Goal: Transaction & Acquisition: Purchase product/service

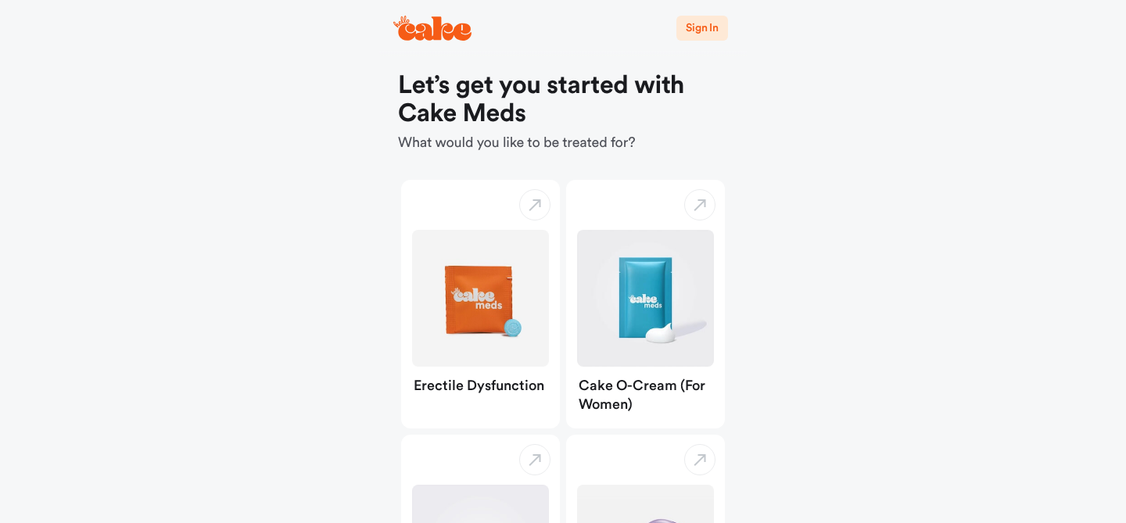
click at [689, 28] on span "Sign In" at bounding box center [702, 28] width 33 height 11
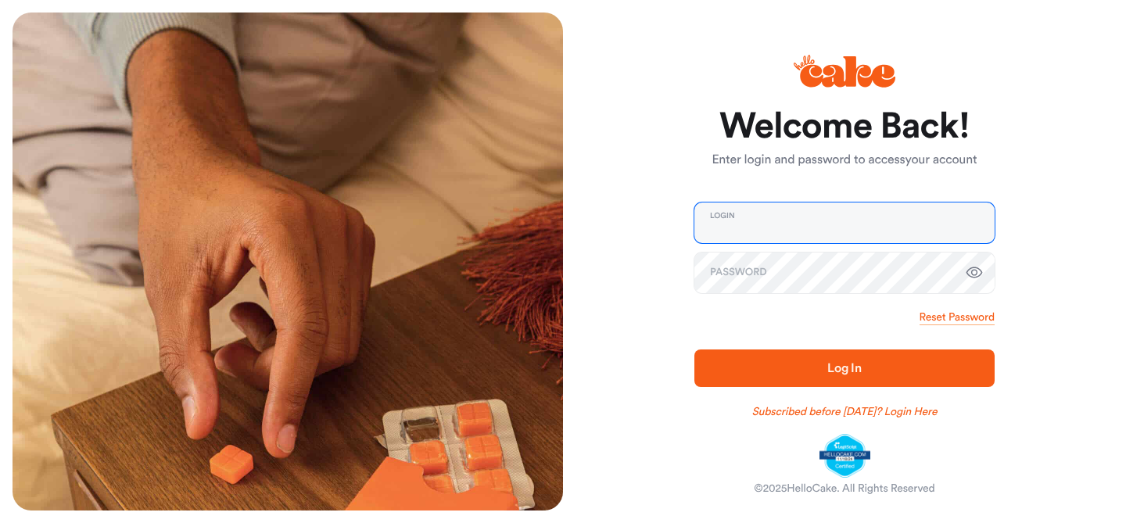
type input "**********"
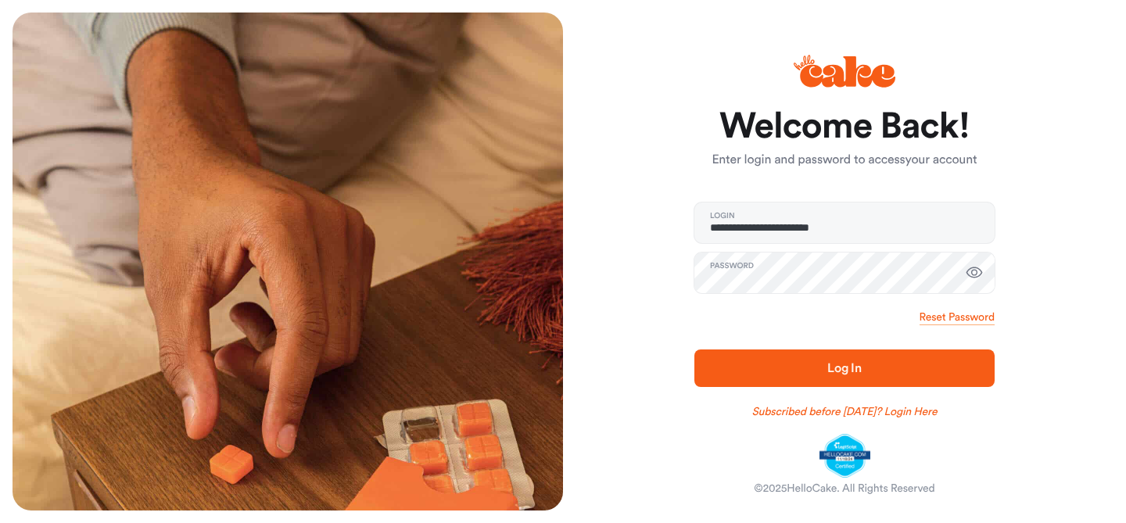
click at [764, 380] on button "Log In" at bounding box center [844, 368] width 300 height 38
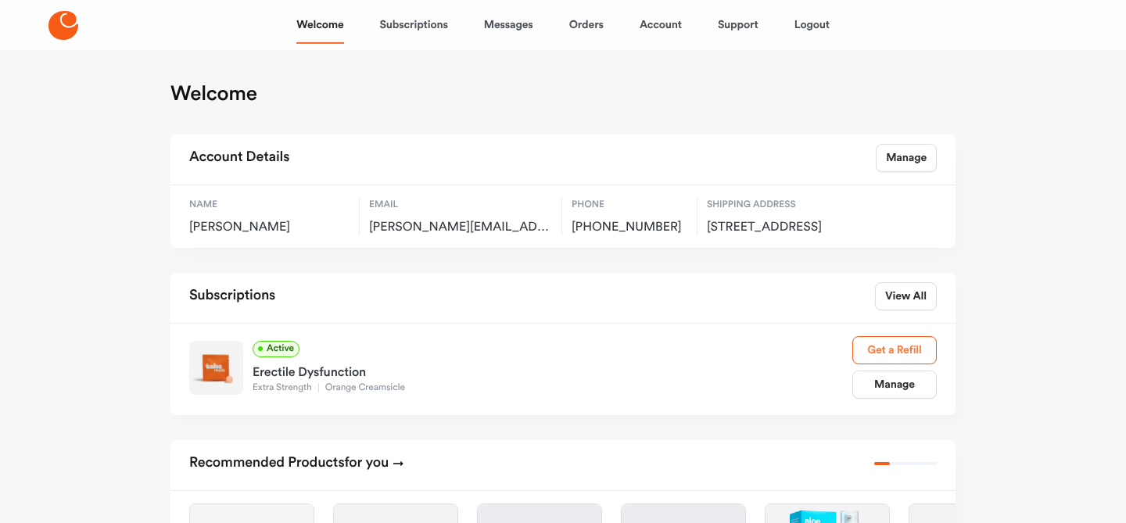
click at [890, 364] on link "Get a Refill" at bounding box center [894, 350] width 84 height 28
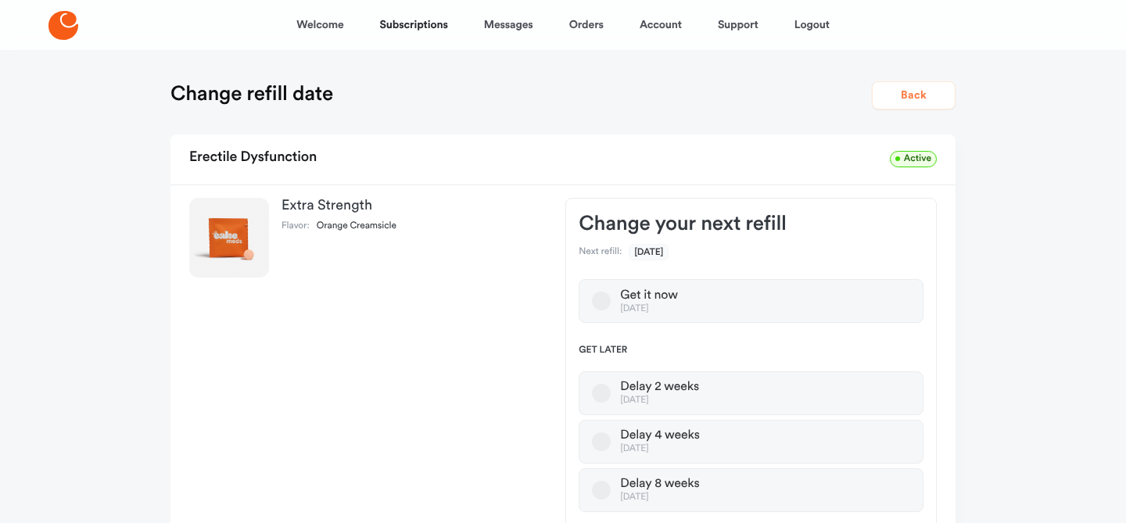
click at [923, 100] on button "Back" at bounding box center [914, 95] width 84 height 28
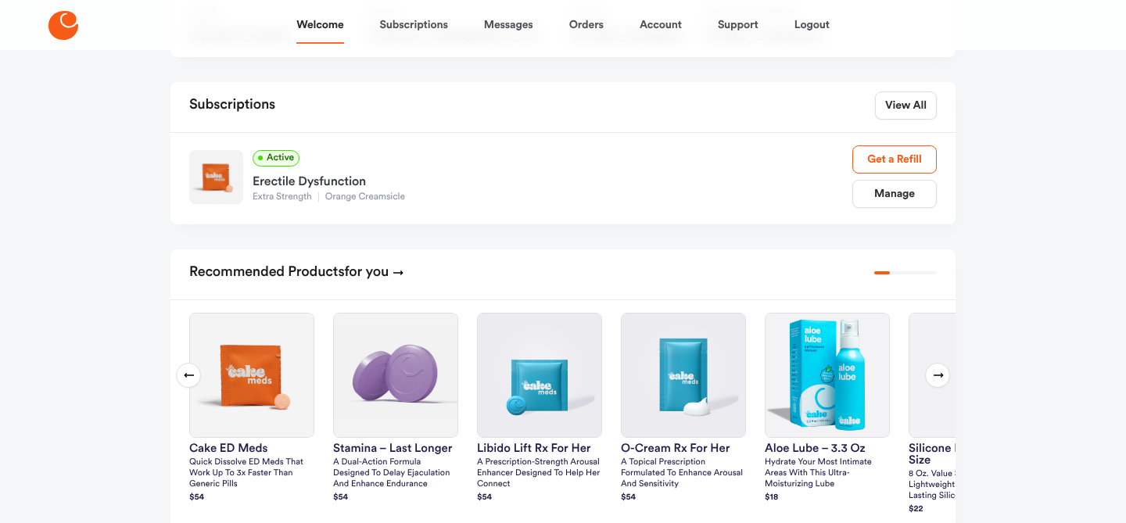
scroll to position [192, 0]
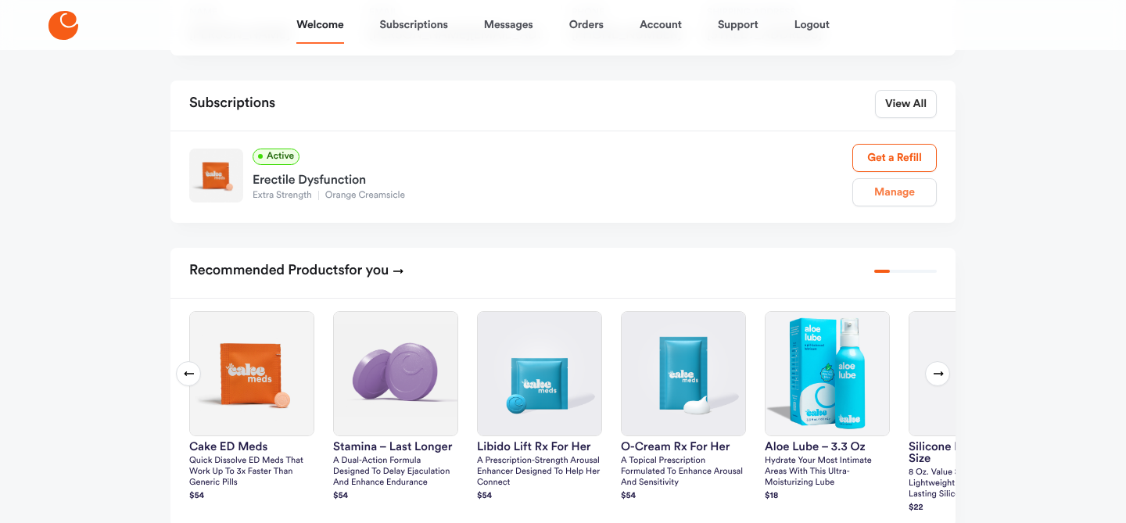
click at [901, 206] on link "Manage" at bounding box center [894, 192] width 84 height 28
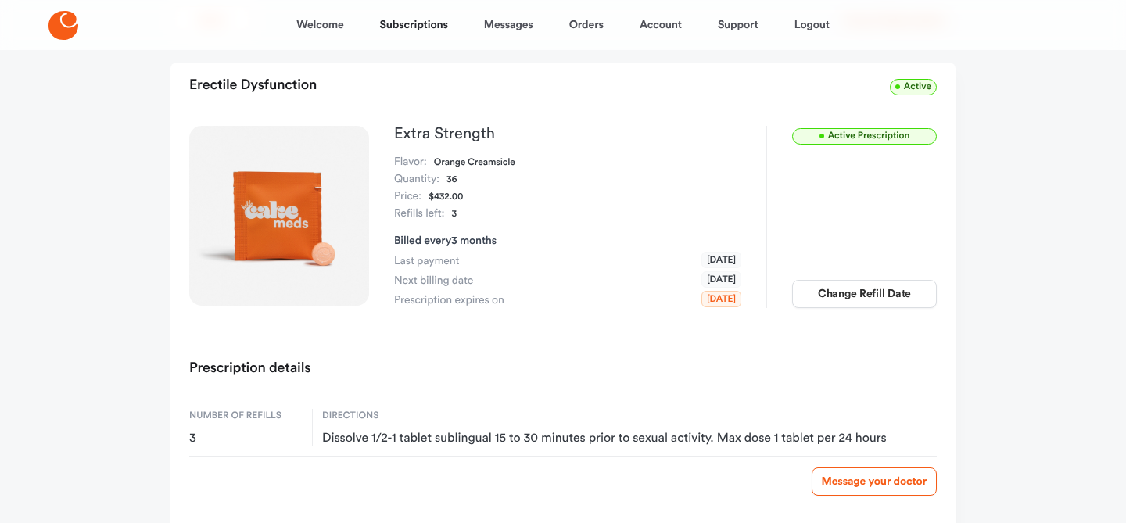
scroll to position [77, 0]
click at [854, 292] on button "Change Refill Date" at bounding box center [864, 293] width 145 height 28
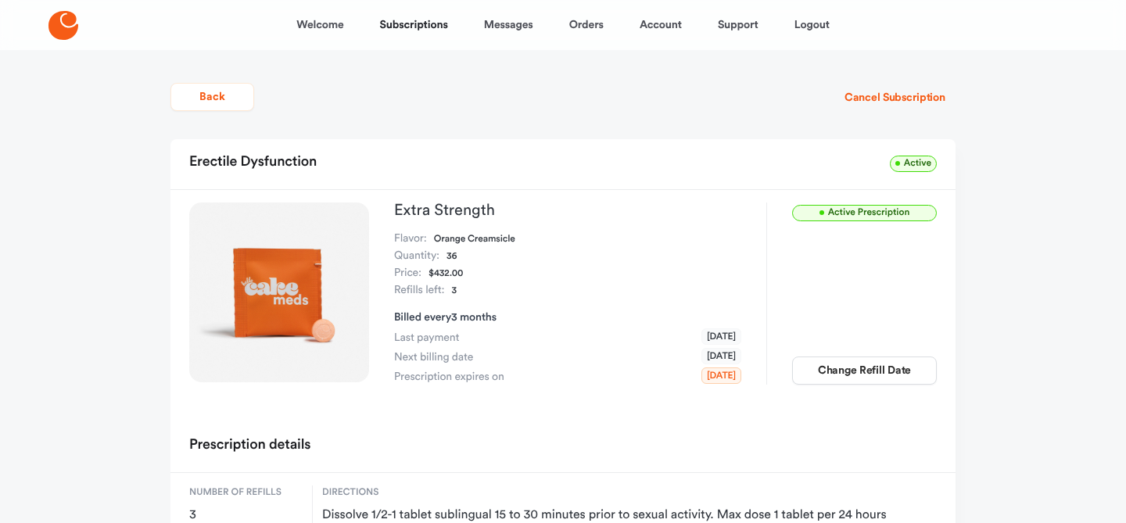
click at [851, 211] on span "Active Prescription" at bounding box center [864, 213] width 145 height 16
click at [403, 24] on link "Subscriptions" at bounding box center [414, 25] width 68 height 38
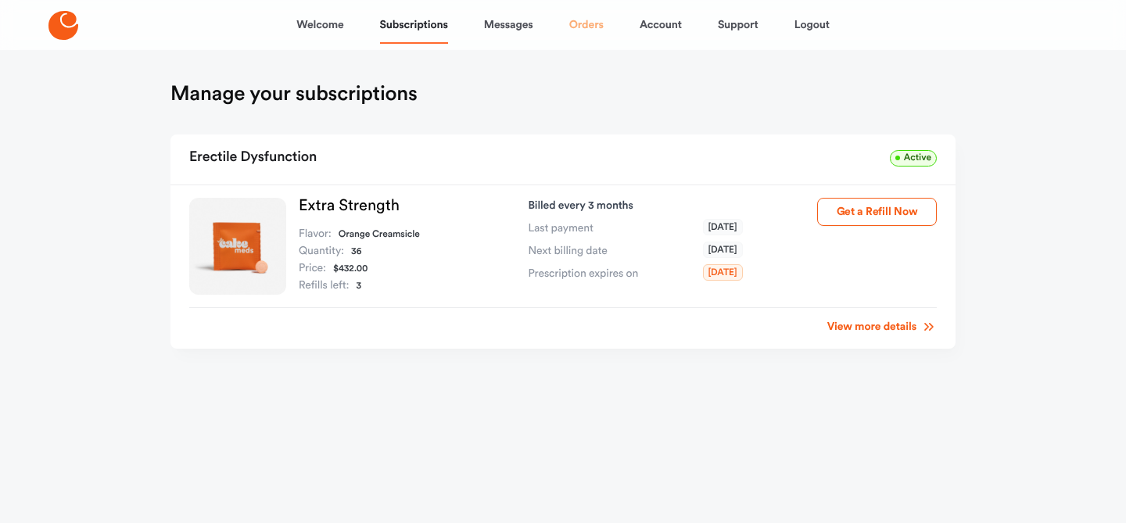
click at [584, 20] on link "Orders" at bounding box center [586, 25] width 34 height 38
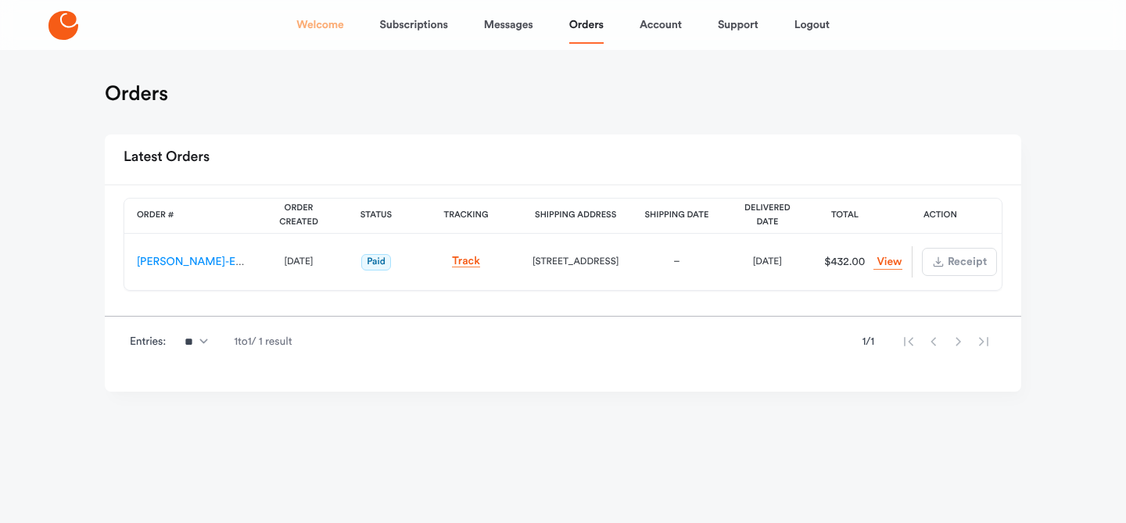
click at [322, 23] on link "Welcome" at bounding box center [319, 25] width 47 height 38
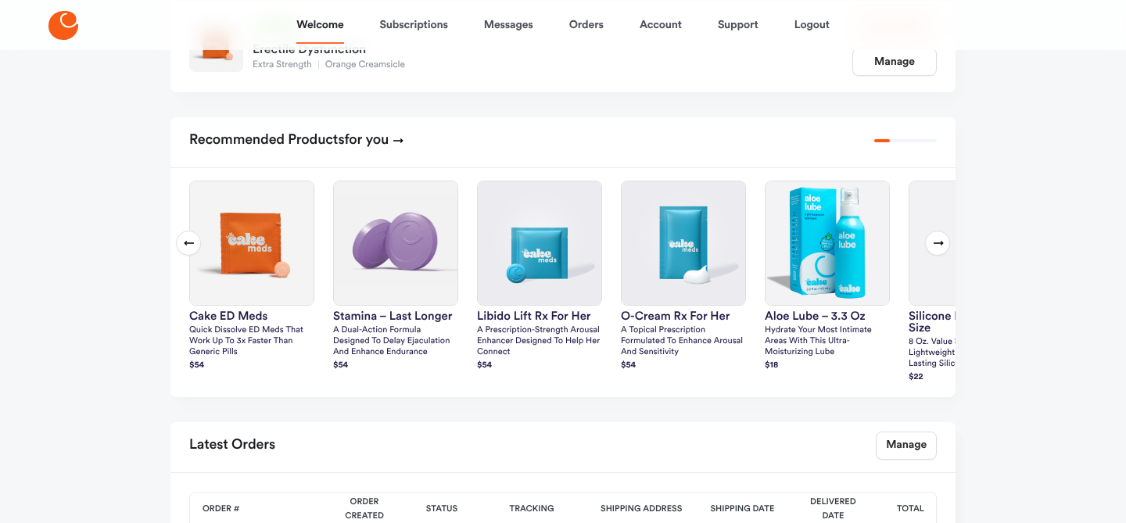
scroll to position [327, 0]
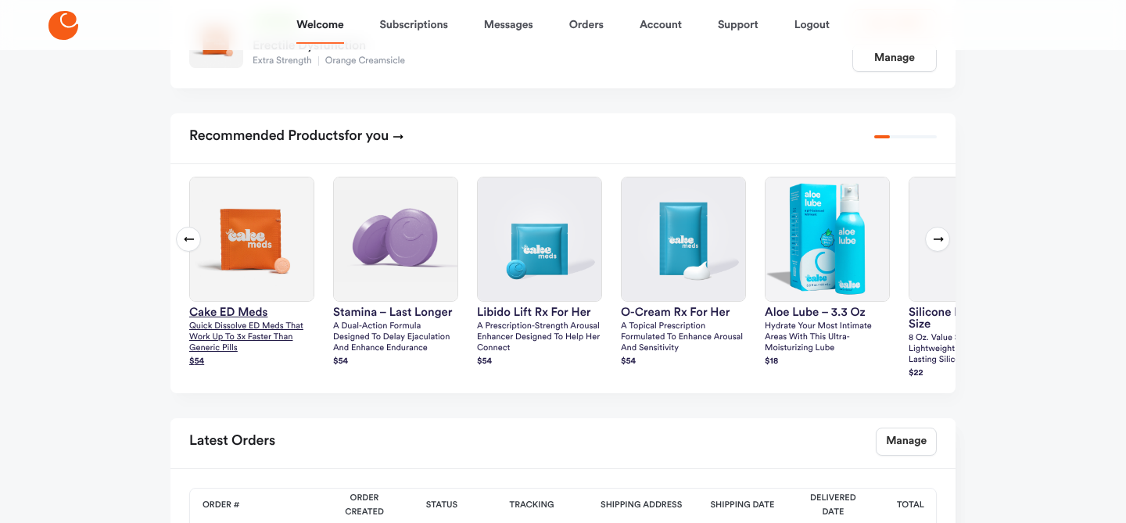
click at [255, 249] on img at bounding box center [252, 239] width 124 height 124
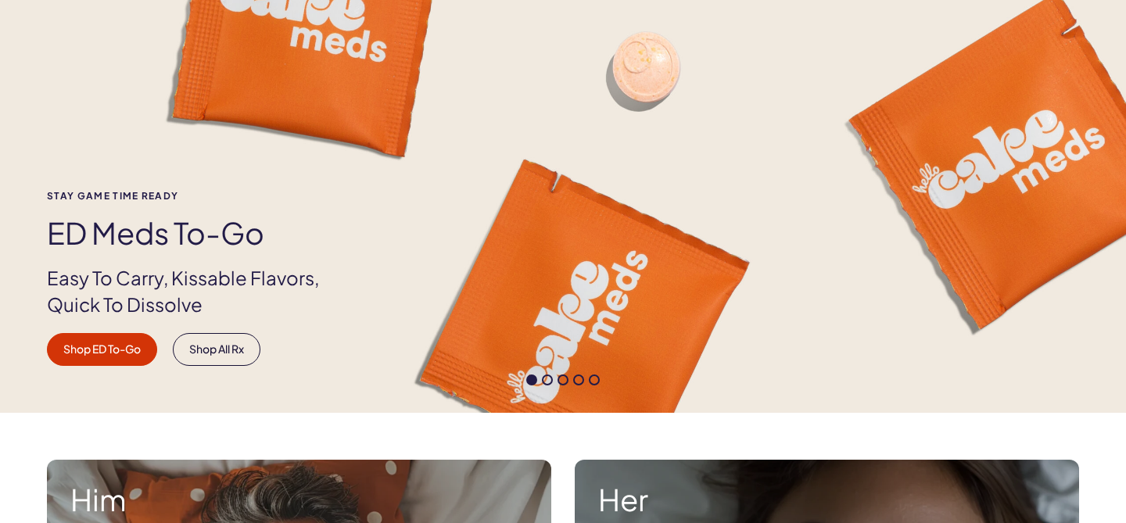
scroll to position [136, 0]
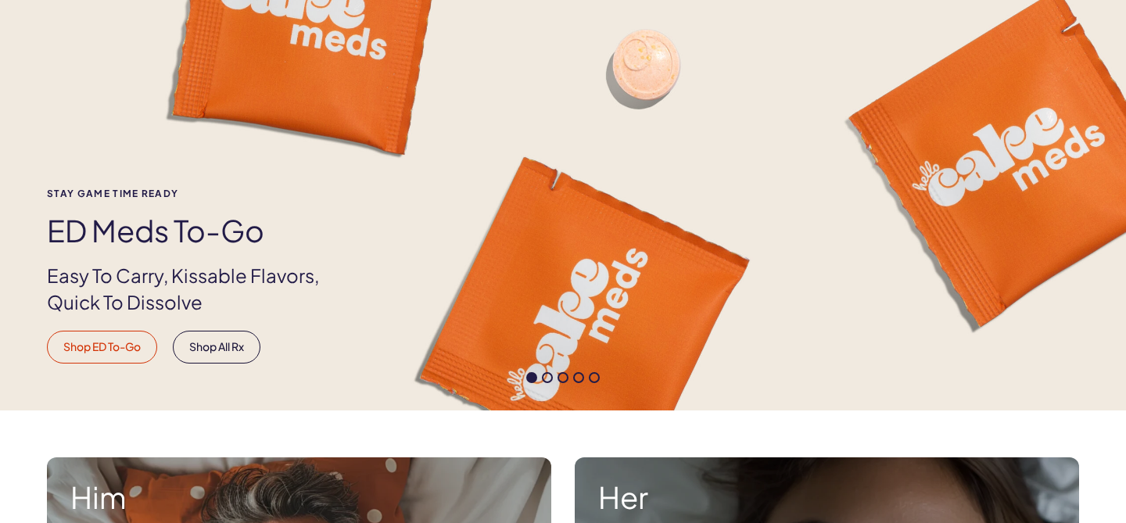
click at [120, 346] on link "Shop ED To-Go" at bounding box center [102, 347] width 110 height 33
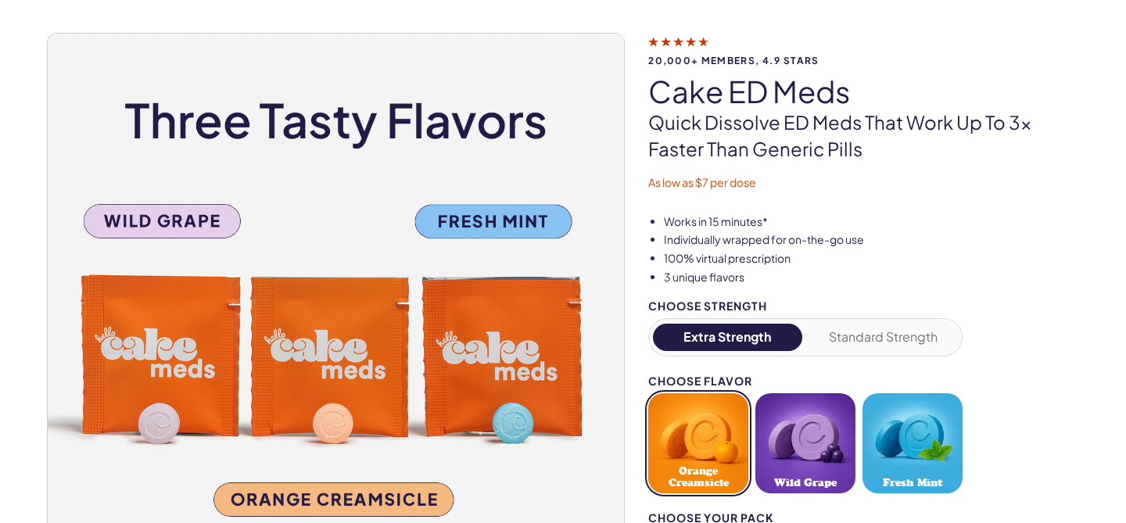
scroll to position [89, 0]
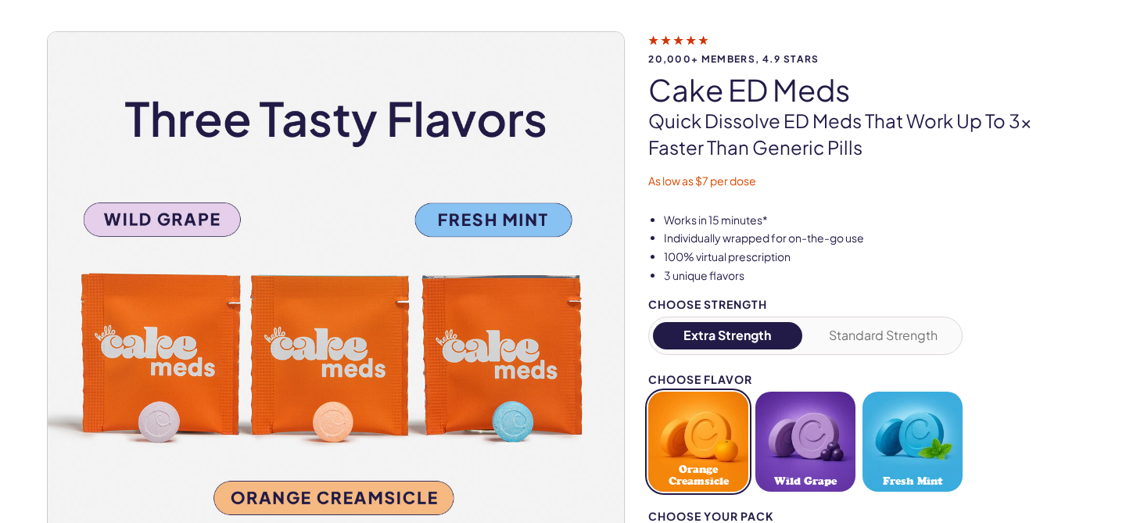
click at [871, 332] on button "Standard Strength" at bounding box center [883, 335] width 149 height 27
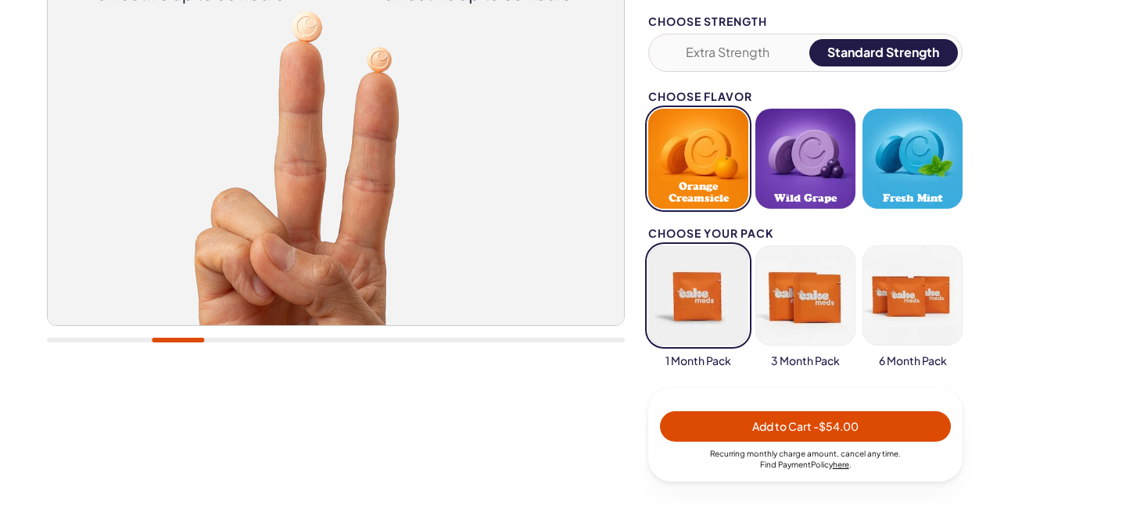
scroll to position [371, 0]
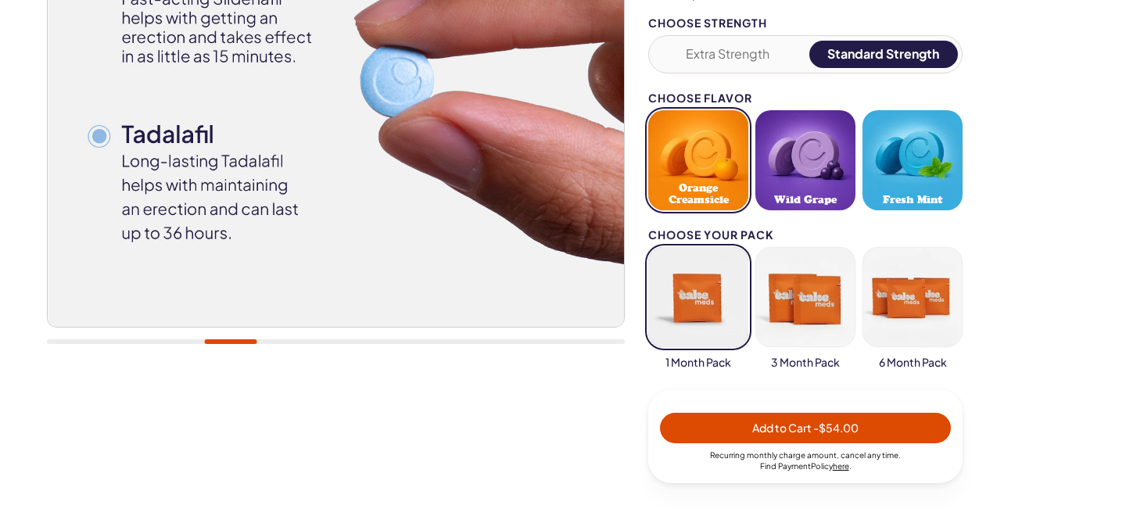
click at [701, 192] on span "Orange Creamsicle" at bounding box center [698, 193] width 91 height 23
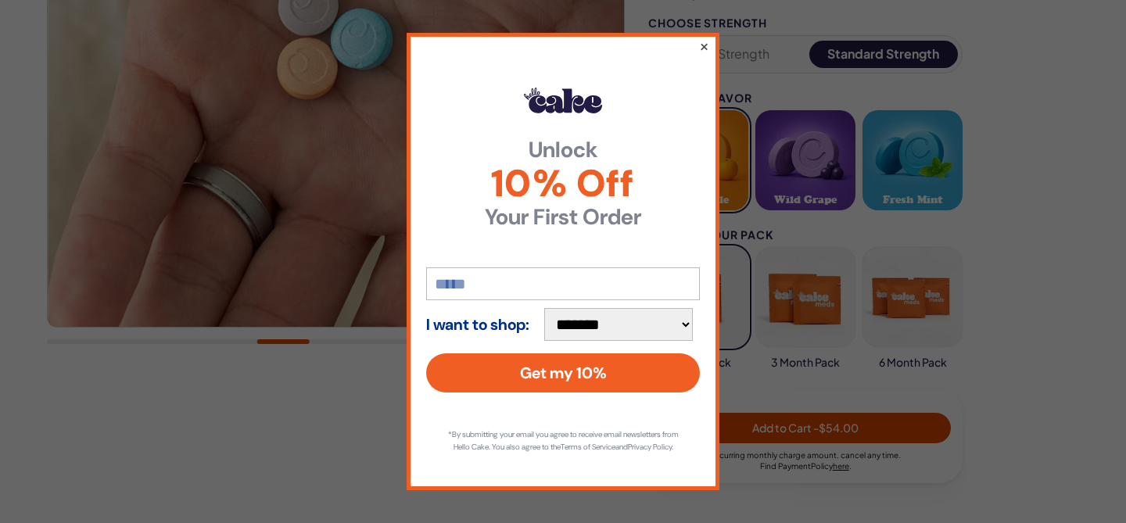
click at [704, 38] on button "×" at bounding box center [704, 46] width 10 height 19
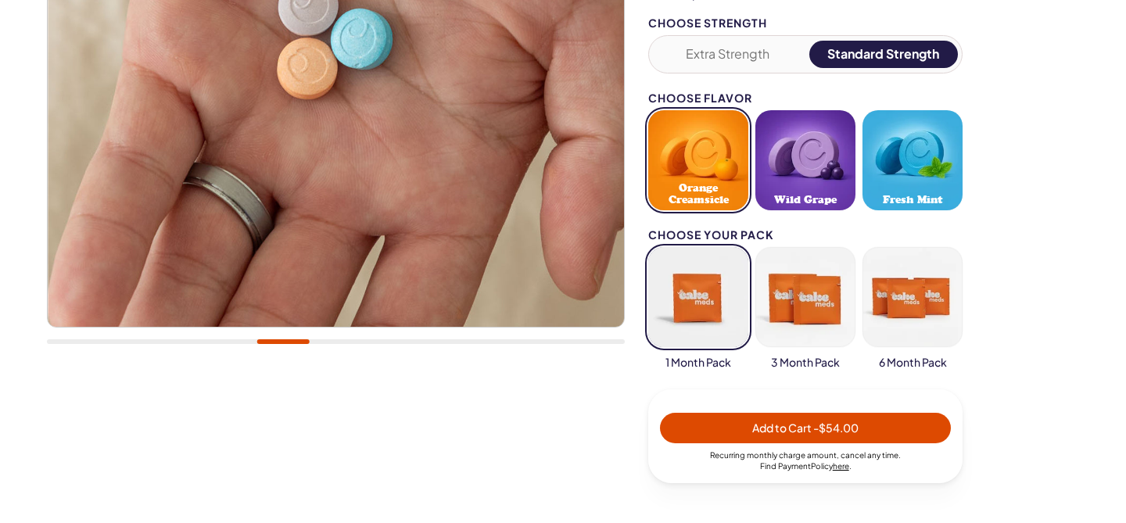
click at [761, 427] on span "Add to Cart - $54.00" at bounding box center [805, 428] width 106 height 14
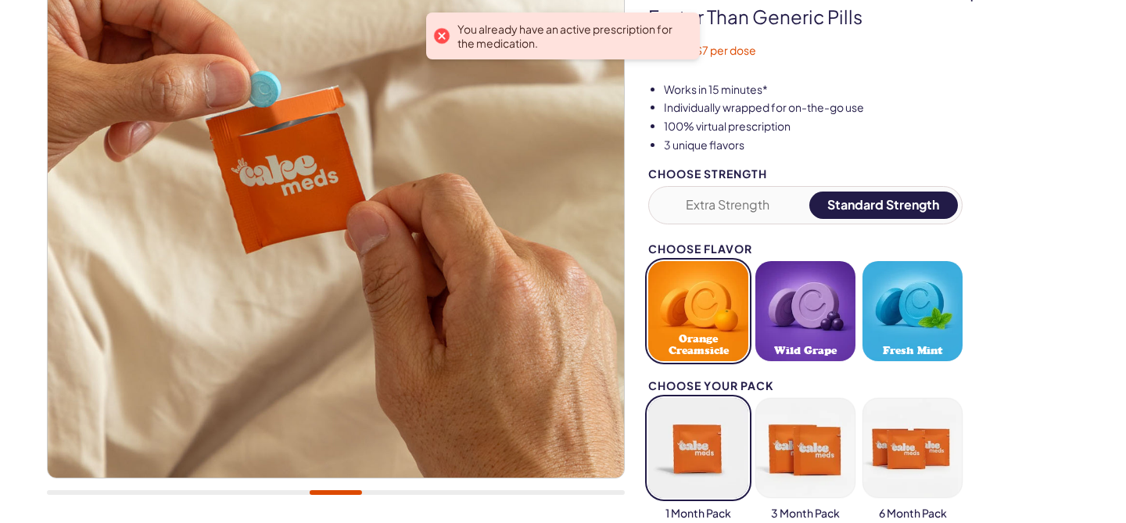
scroll to position [0, 0]
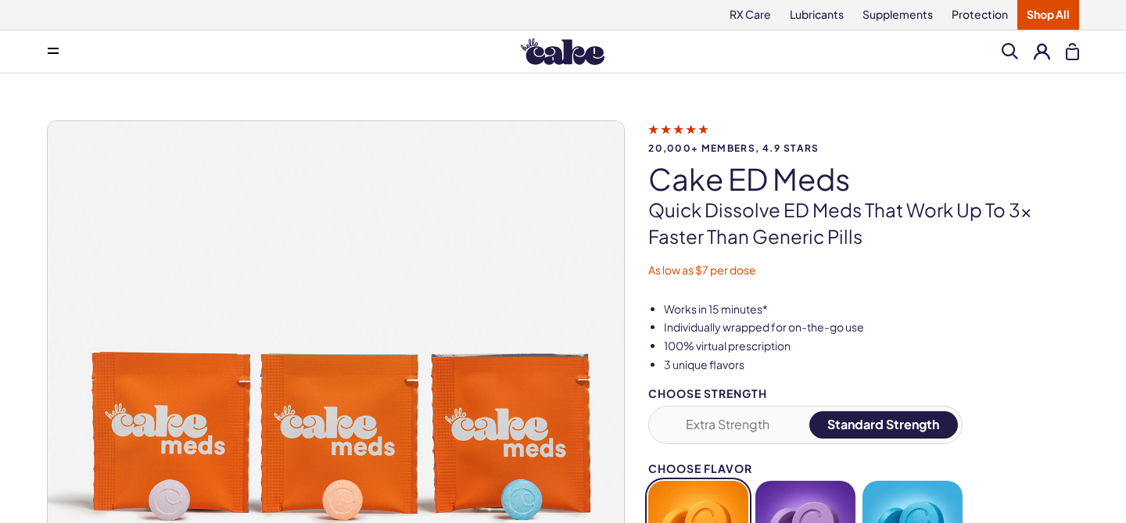
click at [1062, 55] on div "Search Clear All" at bounding box center [1039, 52] width 77 height 18
click at [1076, 52] on button at bounding box center [1072, 51] width 13 height 17
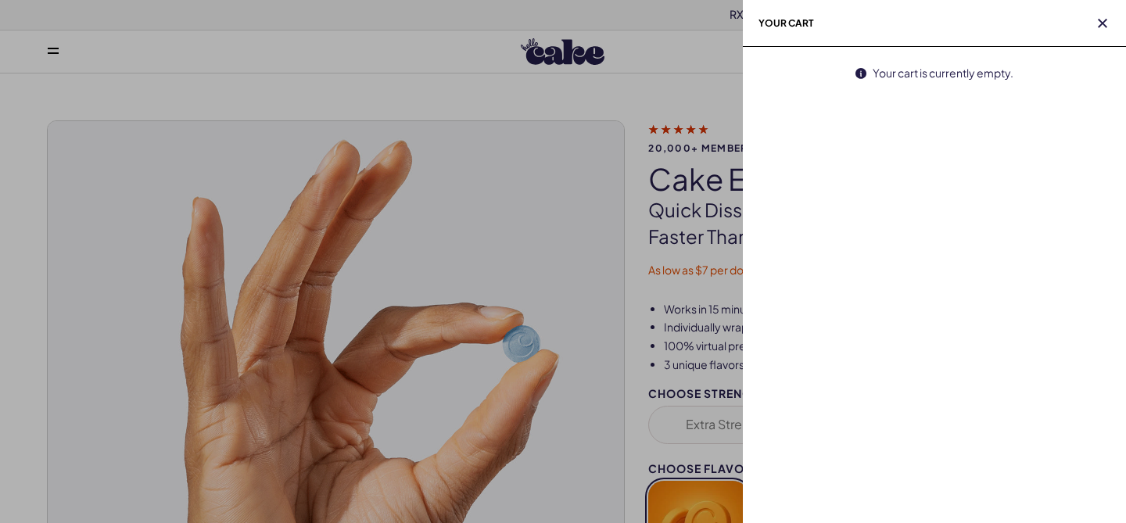
click at [1114, 17] on h2 "Your cart" at bounding box center [934, 23] width 383 height 47
click at [1098, 21] on icon "button" at bounding box center [1102, 23] width 9 height 9
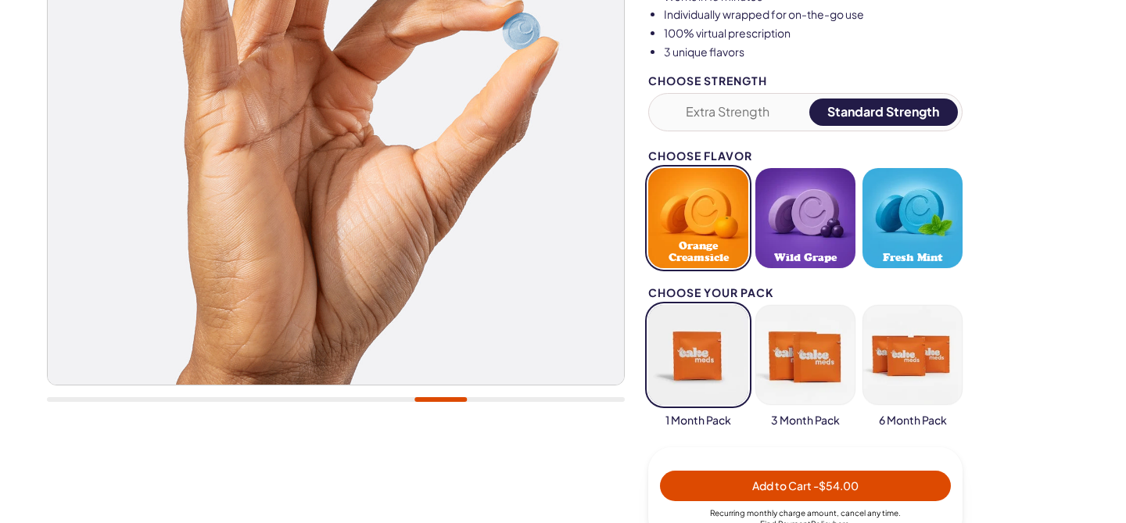
scroll to position [314, 0]
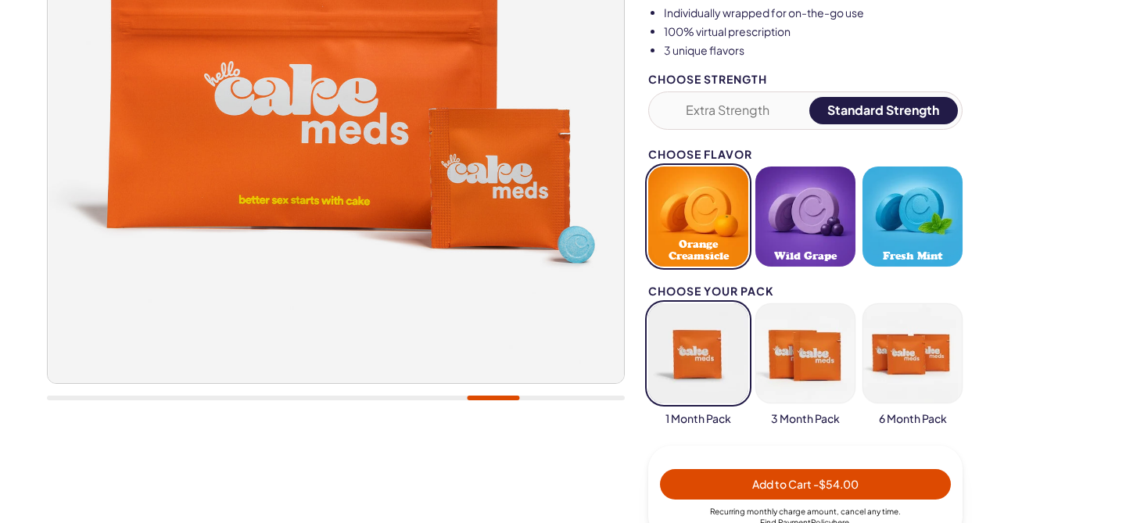
click at [815, 489] on span "- $54.00" at bounding box center [835, 484] width 45 height 14
